Goal: Information Seeking & Learning: Learn about a topic

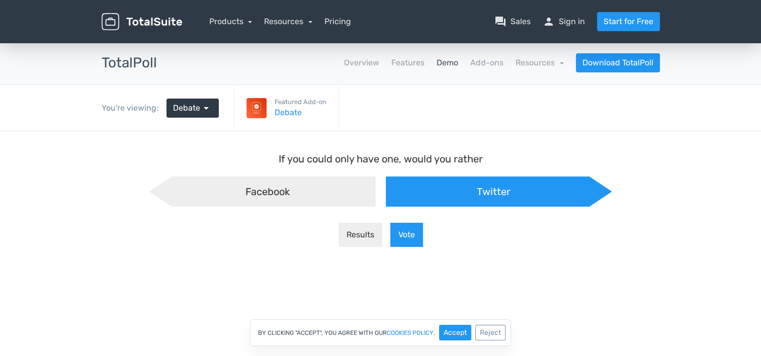
scroll to position [8, -5]
click at [243, 194] on div "Facebook" at bounding box center [262, 191] width 226 height 30
click at [153, 180] on input "Facebook" at bounding box center [149, 176] width 7 height 7
radio input "true"
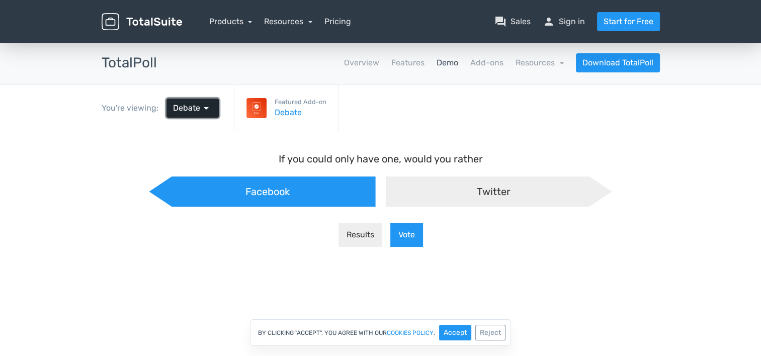
click at [196, 111] on span "Debate" at bounding box center [186, 108] width 27 height 12
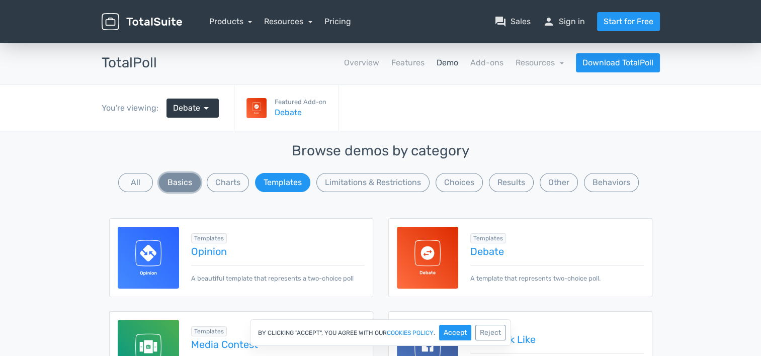
click at [176, 183] on button "Basics" at bounding box center [180, 182] width 42 height 19
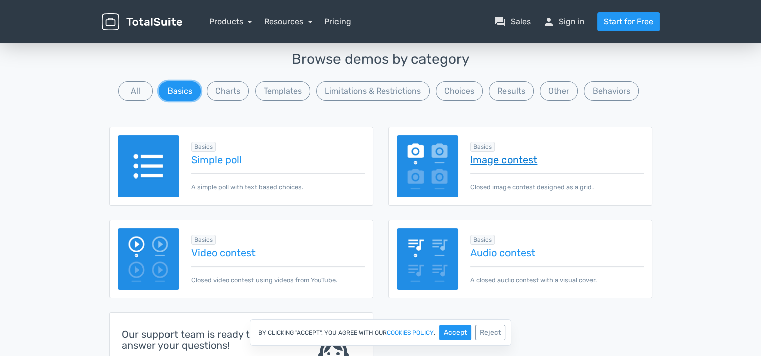
scroll to position [101, 0]
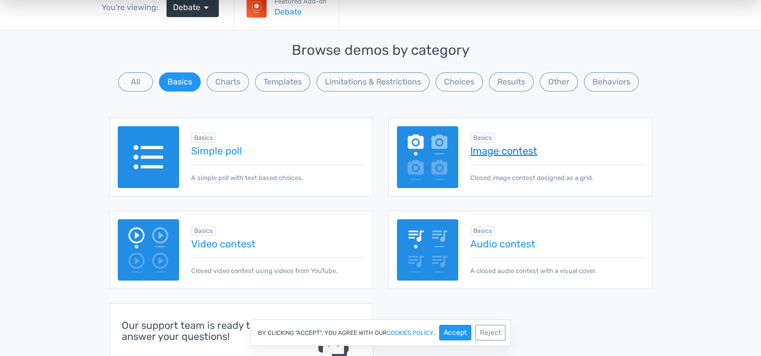
click at [513, 147] on link "Image contest" at bounding box center [556, 150] width 173 height 11
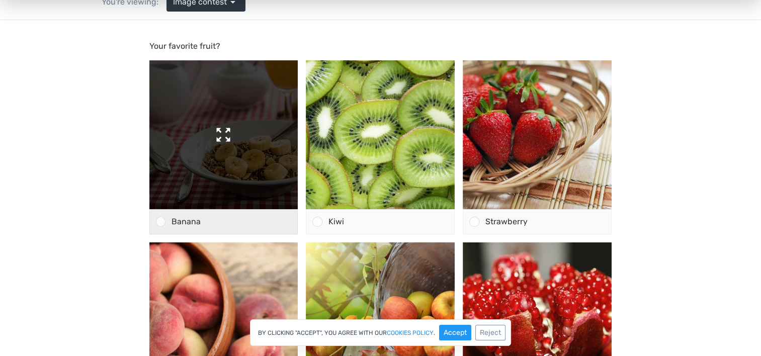
click at [217, 184] on img at bounding box center [223, 134] width 149 height 149
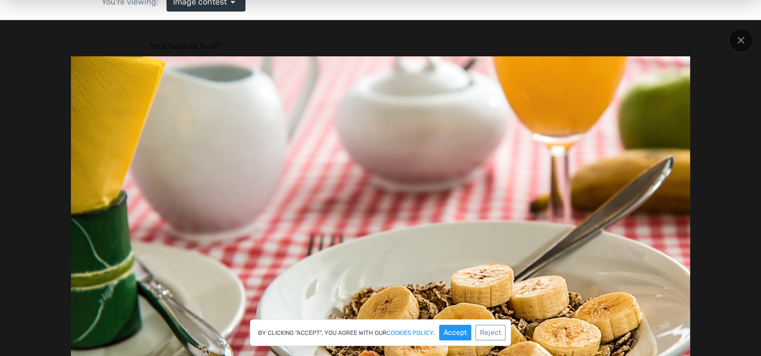
click at [60, 177] on div at bounding box center [380, 262] width 647 height 412
click at [743, 35] on div at bounding box center [741, 40] width 24 height 24
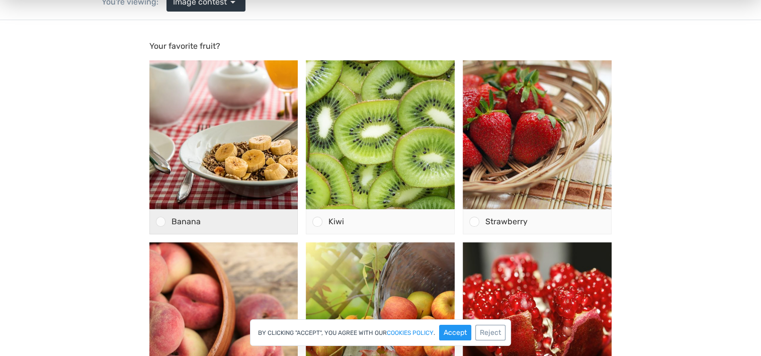
click at [189, 219] on span "Banana" at bounding box center [185, 222] width 29 height 10
click at [160, 222] on input "Banana" at bounding box center [160, 222] width 0 height 0
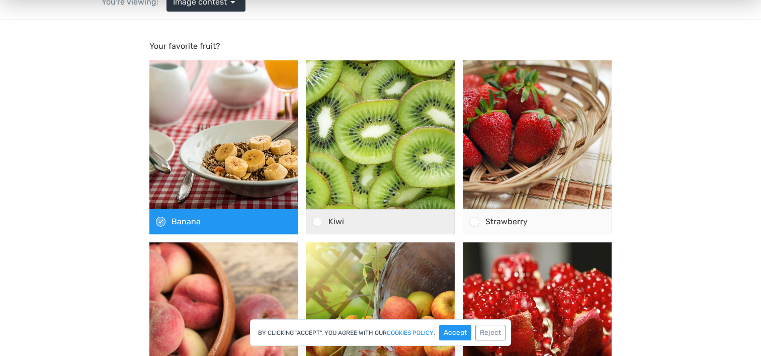
click at [350, 217] on div "Kiwi" at bounding box center [388, 222] width 132 height 24
click at [317, 222] on input "Kiwi" at bounding box center [317, 222] width 0 height 0
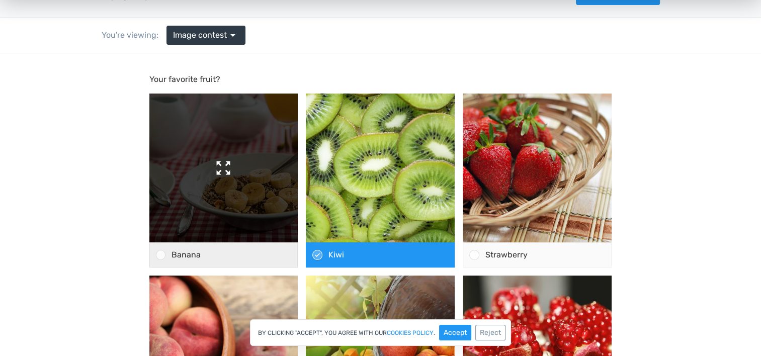
scroll to position [50, 0]
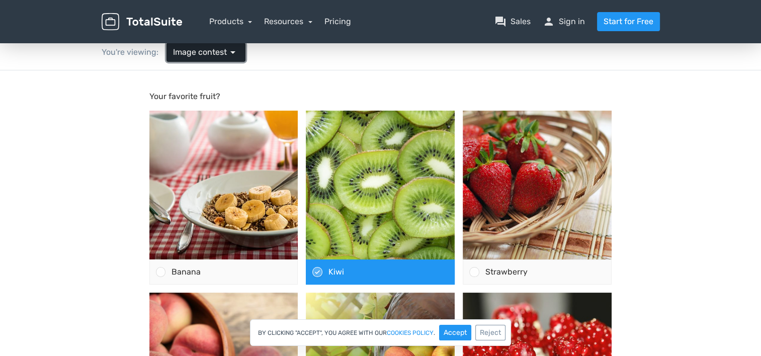
click at [218, 55] on span "Image contest" at bounding box center [200, 52] width 54 height 12
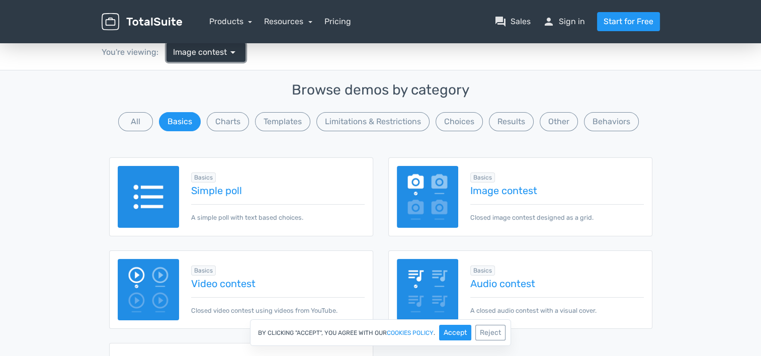
scroll to position [151, 0]
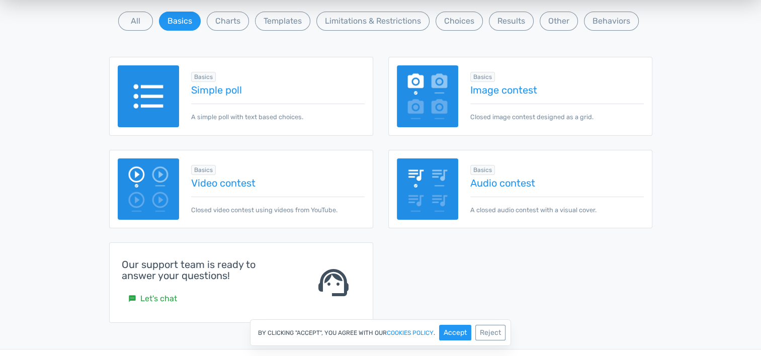
click at [151, 107] on img at bounding box center [149, 96] width 62 height 62
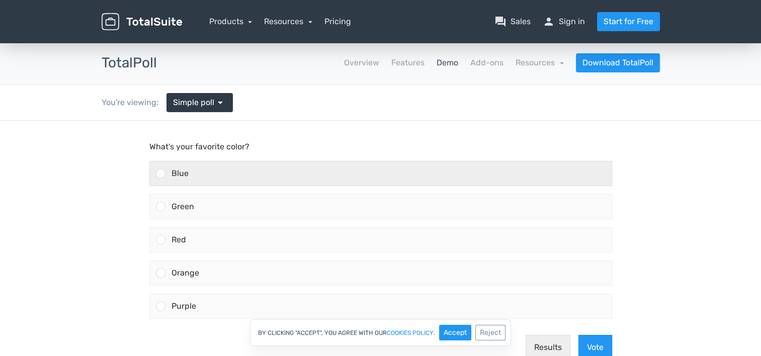
click at [200, 166] on div "Blue" at bounding box center [388, 173] width 446 height 24
click at [160, 173] on input "Blue" at bounding box center [160, 173] width 0 height 0
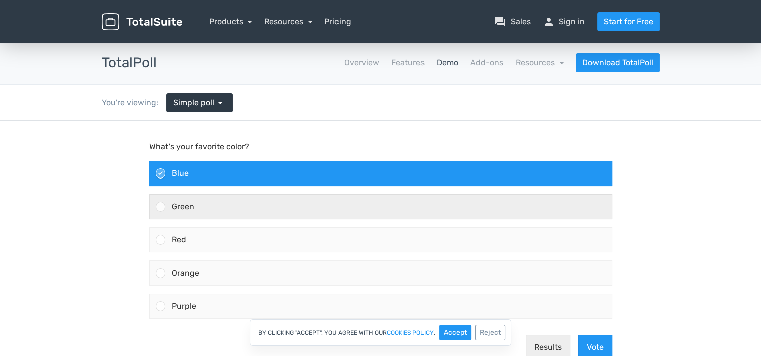
click at [207, 197] on div "Green" at bounding box center [388, 207] width 446 height 24
click at [160, 207] on input "Green" at bounding box center [160, 207] width 0 height 0
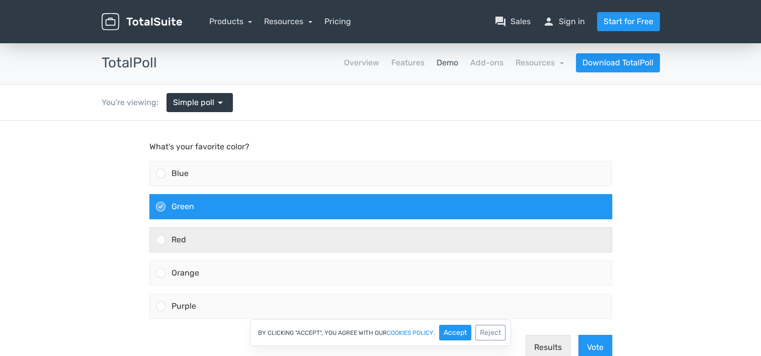
click at [210, 229] on div "Red" at bounding box center [388, 240] width 446 height 24
click at [160, 240] on input "Red" at bounding box center [160, 240] width 0 height 0
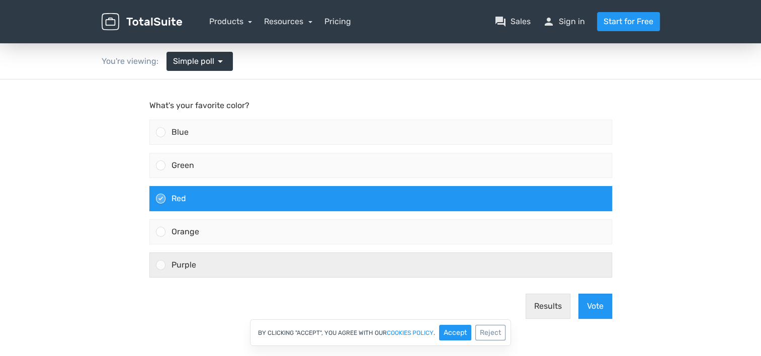
scroll to position [101, 0]
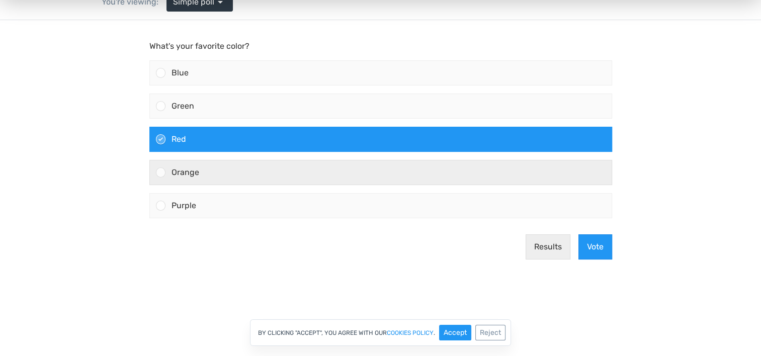
click at [223, 166] on div "Orange" at bounding box center [388, 172] width 446 height 24
click at [160, 172] on input "Orange" at bounding box center [160, 172] width 0 height 0
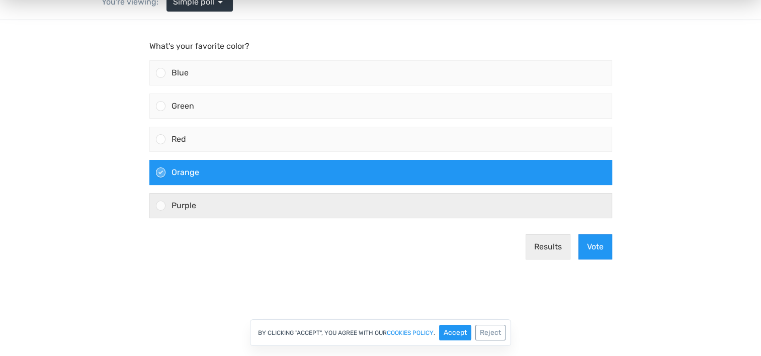
click at [226, 195] on div "Purple" at bounding box center [388, 206] width 446 height 24
click at [160, 206] on input "Purple" at bounding box center [160, 206] width 0 height 0
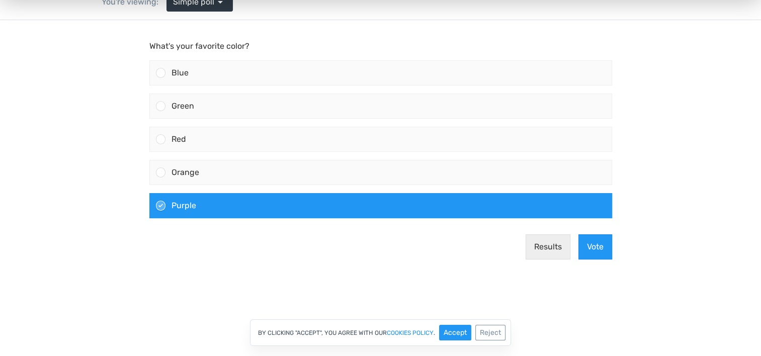
click at [77, 212] on body "What's your favorite color? Blue Green Red" at bounding box center [380, 163] width 761 height 287
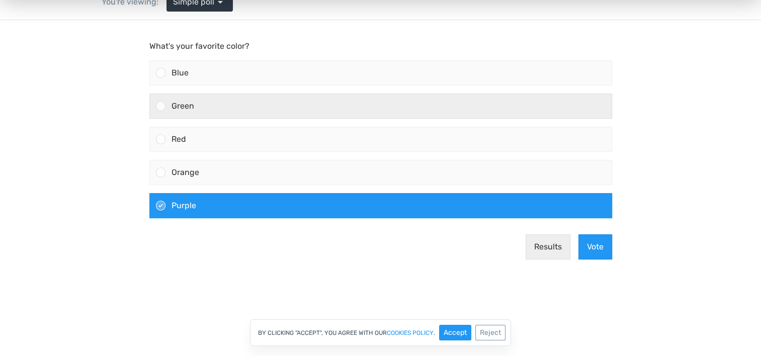
scroll to position [0, 0]
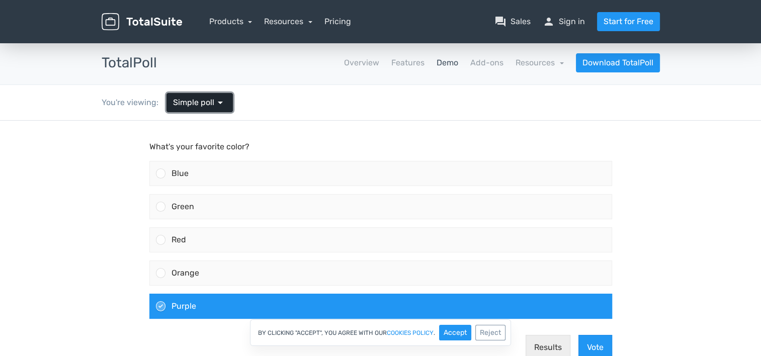
click at [211, 100] on span "Simple poll" at bounding box center [193, 103] width 41 height 12
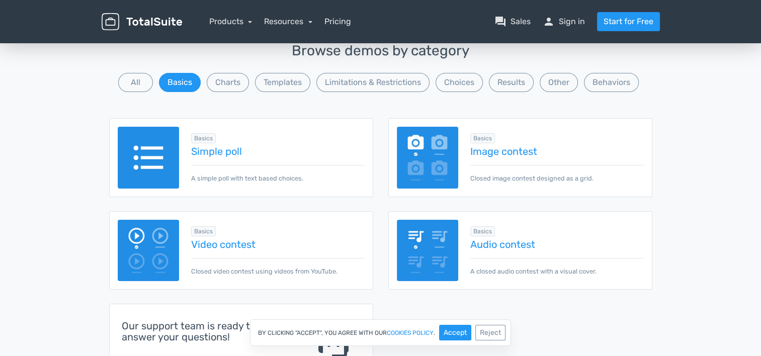
scroll to position [101, 0]
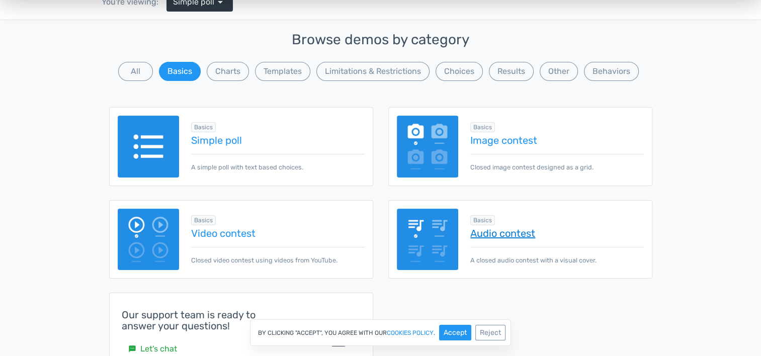
click at [515, 232] on link "Audio contest" at bounding box center [556, 233] width 173 height 11
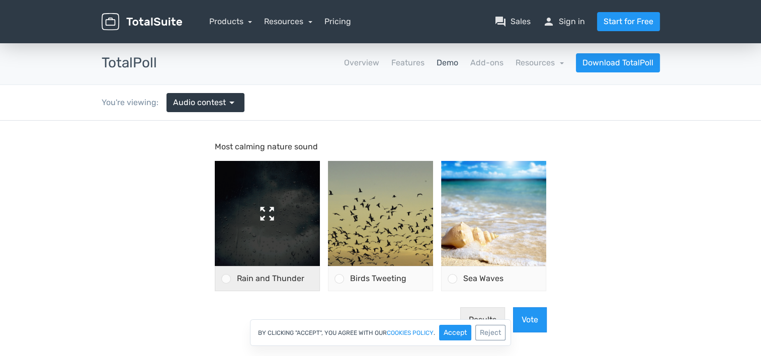
click at [267, 209] on img at bounding box center [267, 213] width 105 height 105
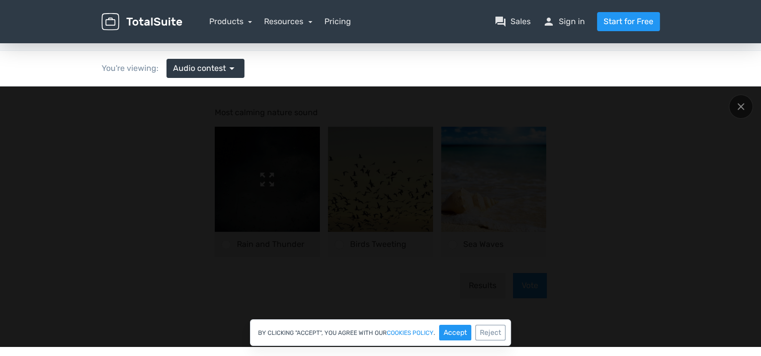
scroll to position [50, 0]
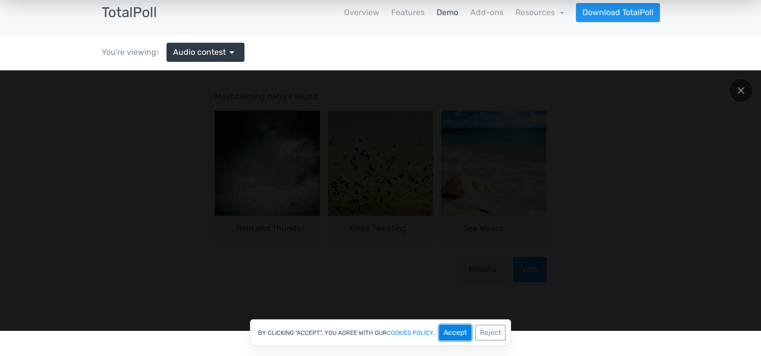
click at [455, 335] on button "Accept" at bounding box center [455, 333] width 32 height 16
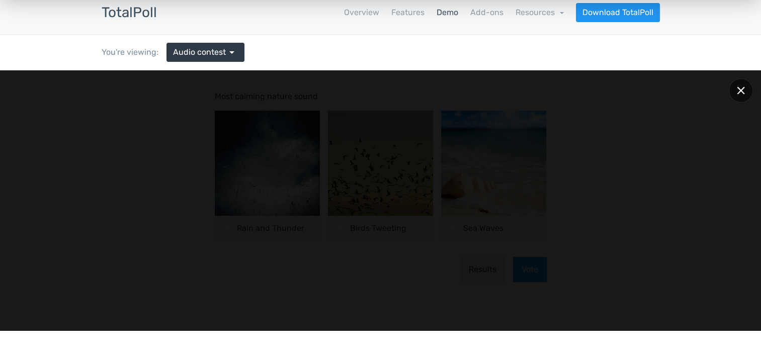
click at [738, 89] on icon at bounding box center [741, 91] width 8 height 8
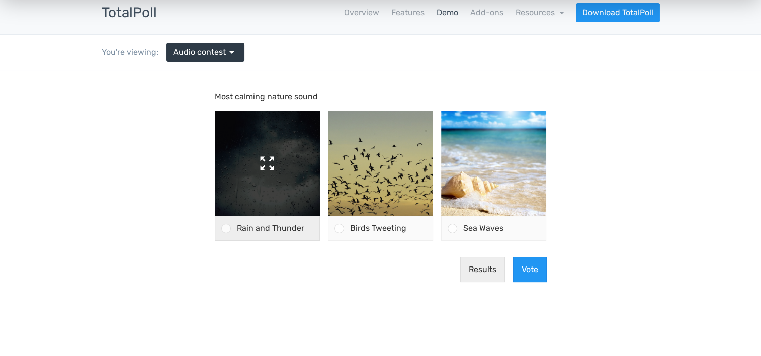
drag, startPoint x: 680, startPoint y: 138, endPoint x: 263, endPoint y: 208, distance: 423.2
click at [678, 139] on body "Most calming nature sound Rain and Thunder" at bounding box center [380, 200] width 761 height 260
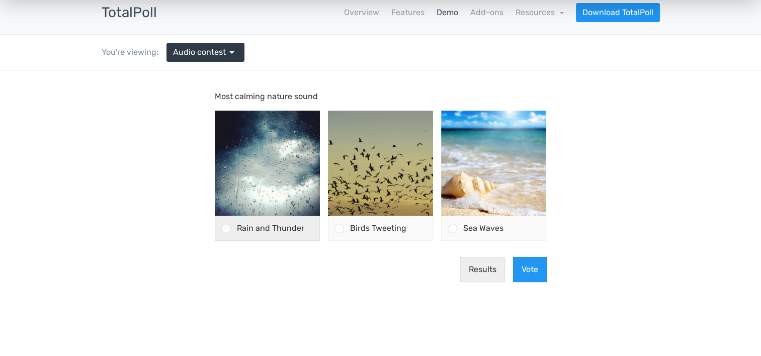
click at [250, 234] on div "Rain and Thunder" at bounding box center [275, 228] width 89 height 24
click at [226, 228] on input "Rain and Thunder" at bounding box center [226, 228] width 0 height 0
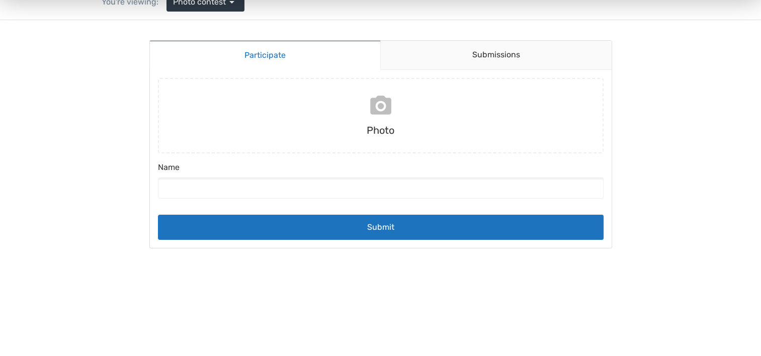
scroll to position [50, 0]
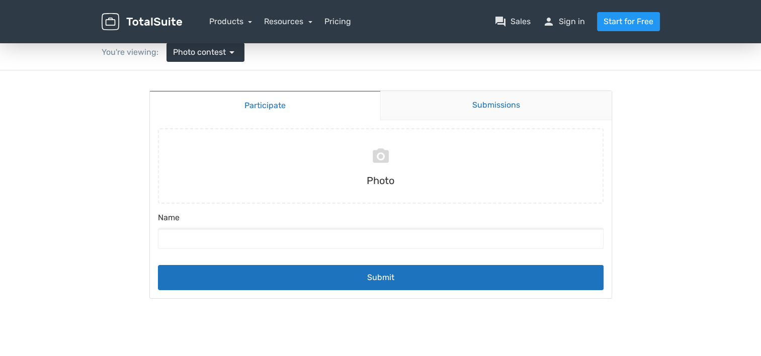
click at [457, 113] on link "Submissions" at bounding box center [495, 105] width 231 height 29
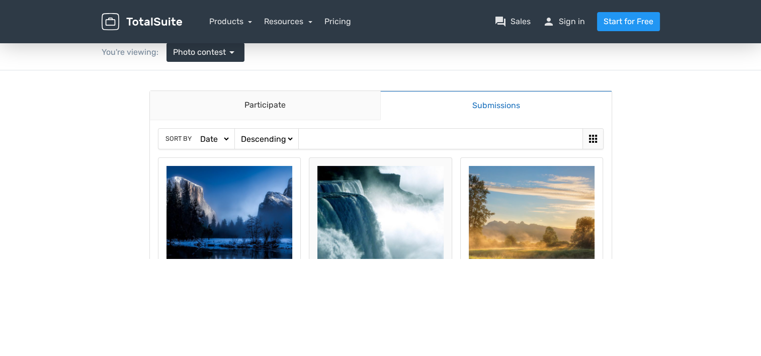
click at [418, 204] on img at bounding box center [380, 229] width 126 height 126
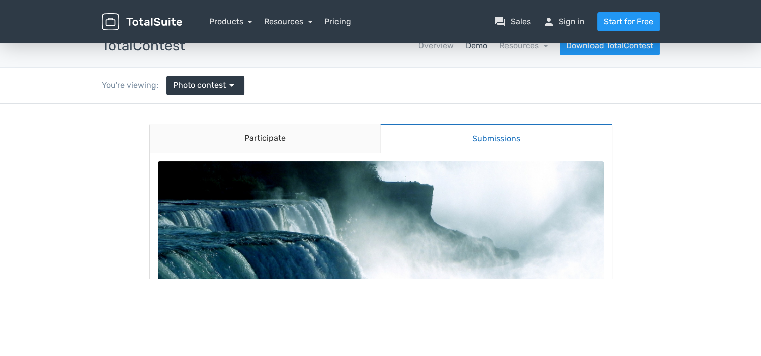
scroll to position [0, 0]
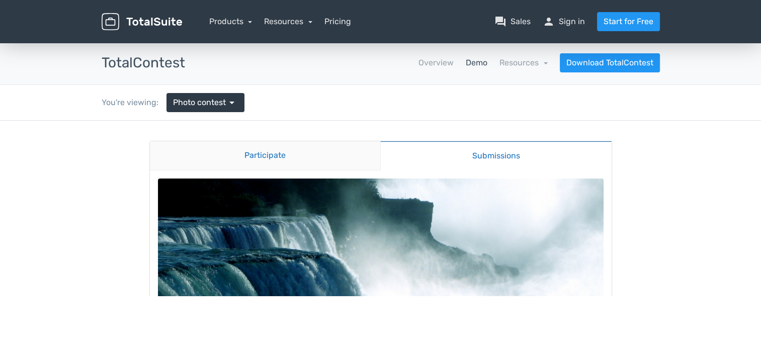
click at [277, 153] on link "Participate" at bounding box center [265, 155] width 231 height 29
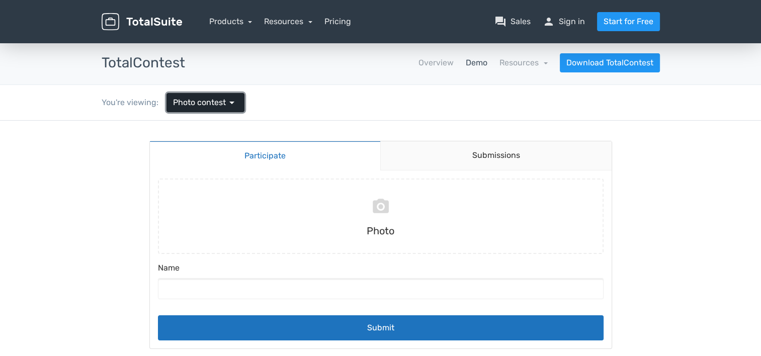
click at [219, 94] on link "Photo contest arrow_drop_down" at bounding box center [205, 102] width 78 height 19
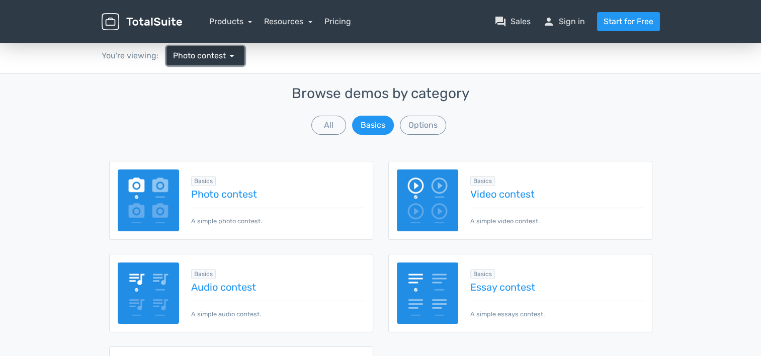
scroll to position [101, 0]
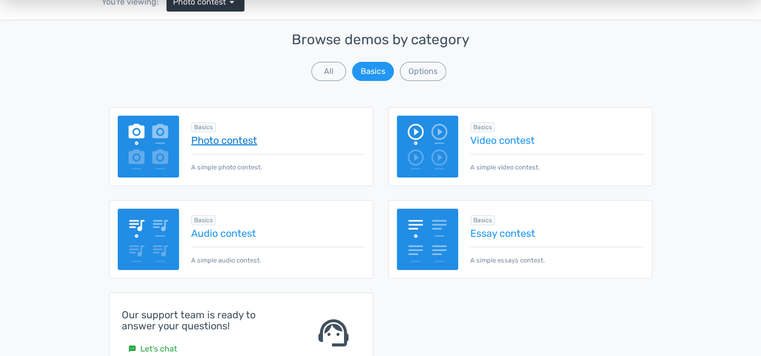
click at [237, 143] on link "Photo contest" at bounding box center [277, 140] width 173 height 11
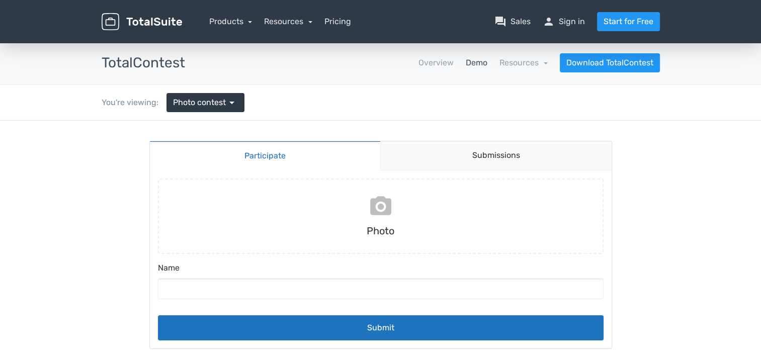
click at [390, 214] on input "file" at bounding box center [381, 216] width 454 height 75
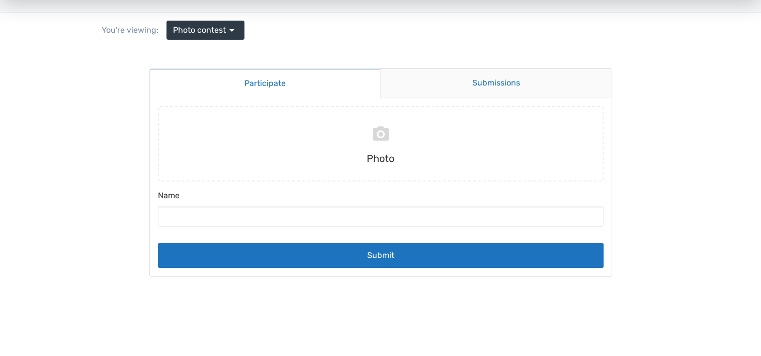
scroll to position [50, 0]
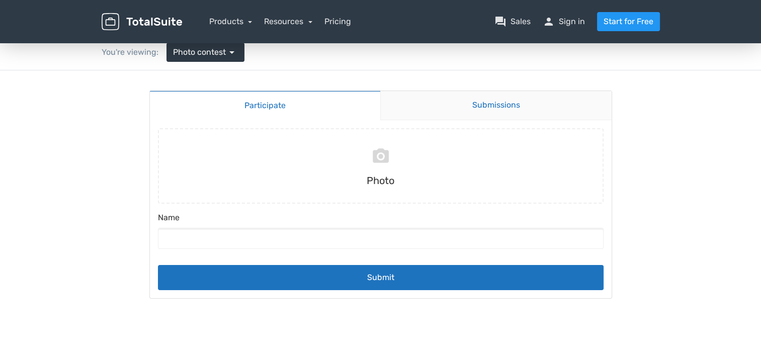
click at [495, 109] on link "Submissions" at bounding box center [495, 105] width 231 height 29
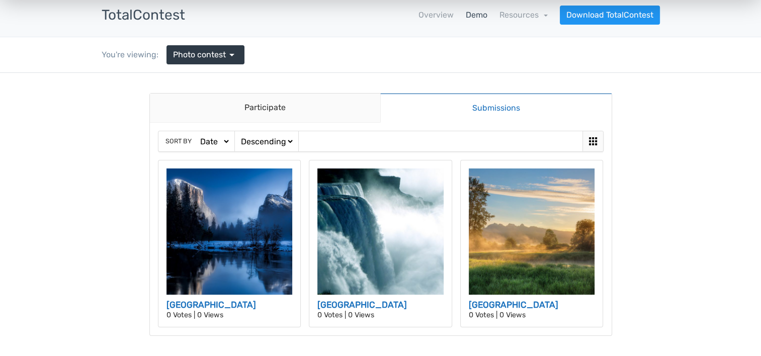
scroll to position [0, 0]
